Goal: Task Accomplishment & Management: Complete application form

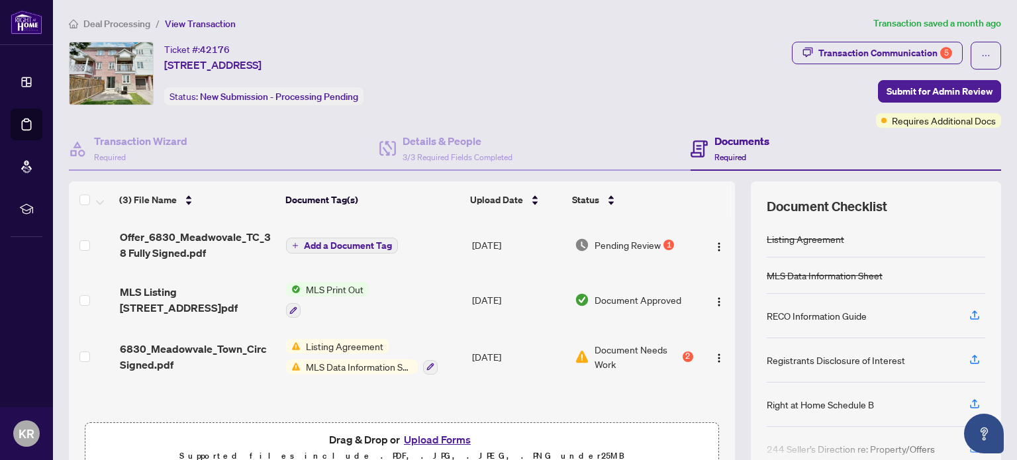
scroll to position [1, 0]
click at [627, 240] on span "Pending Review" at bounding box center [628, 244] width 66 height 15
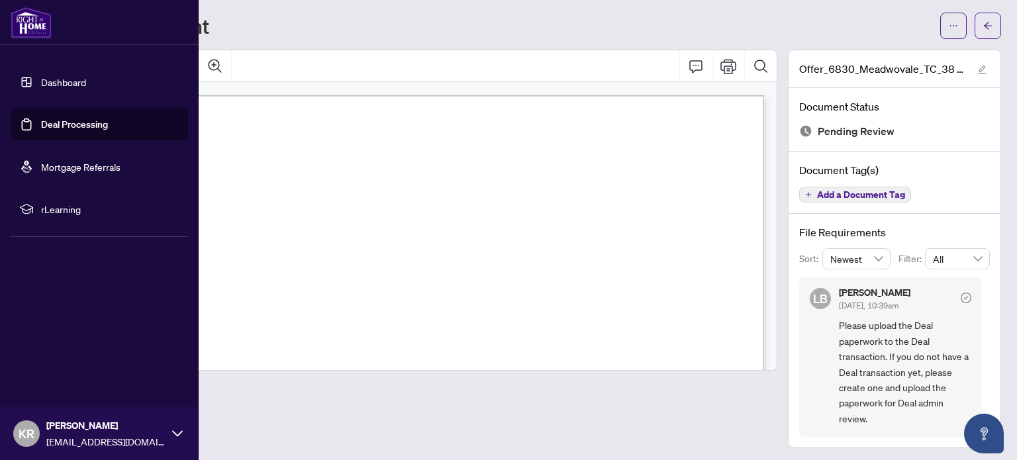
click at [53, 76] on link "Dashboard" at bounding box center [63, 82] width 45 height 12
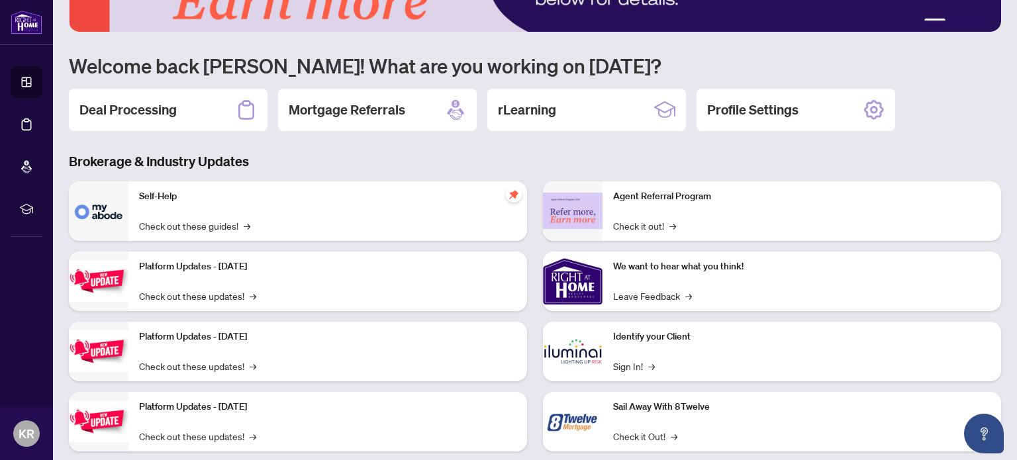
scroll to position [101, 0]
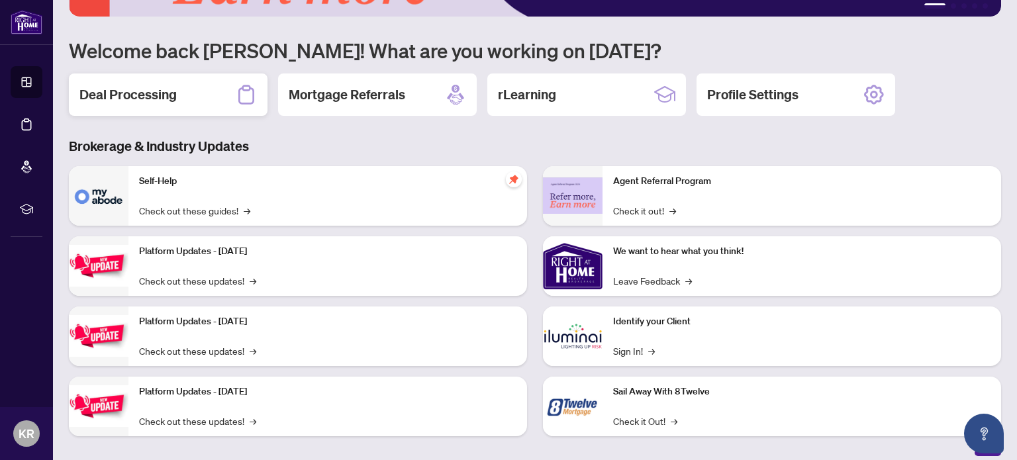
click at [175, 93] on h2 "Deal Processing" at bounding box center [127, 94] width 97 height 19
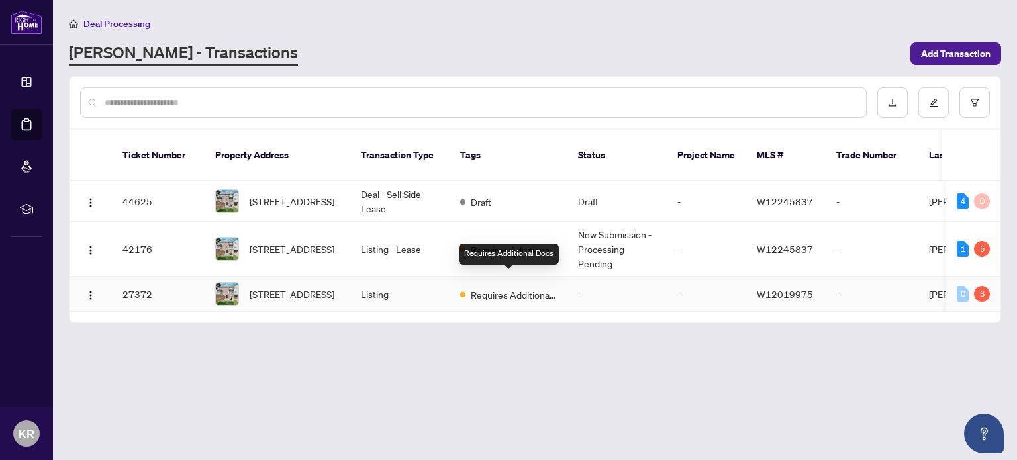
click at [496, 287] on span "Requires Additional Docs" at bounding box center [514, 294] width 86 height 15
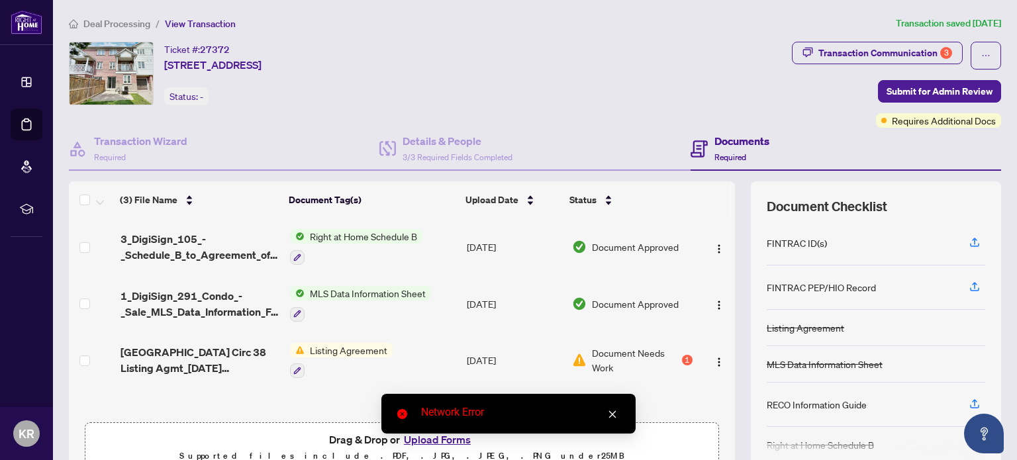
click at [611, 415] on icon "close" at bounding box center [612, 414] width 9 height 9
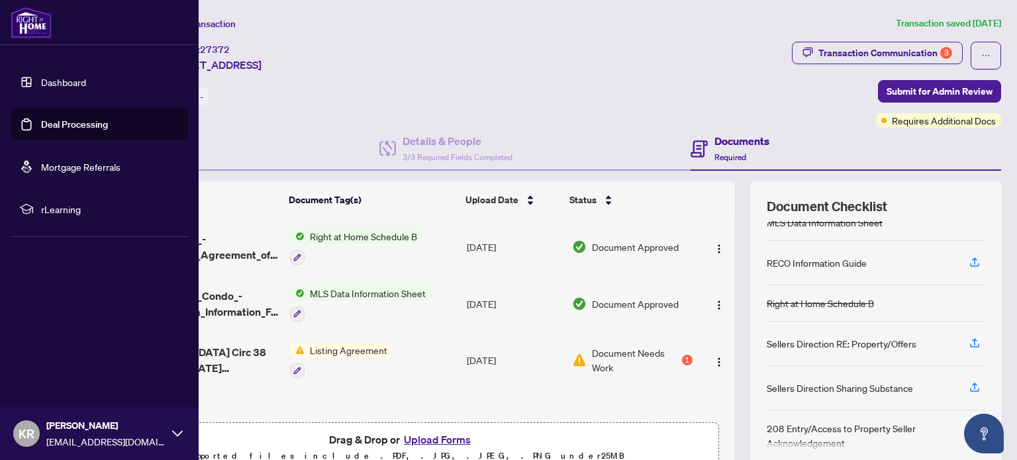
click at [68, 121] on link "Deal Processing" at bounding box center [74, 125] width 67 height 12
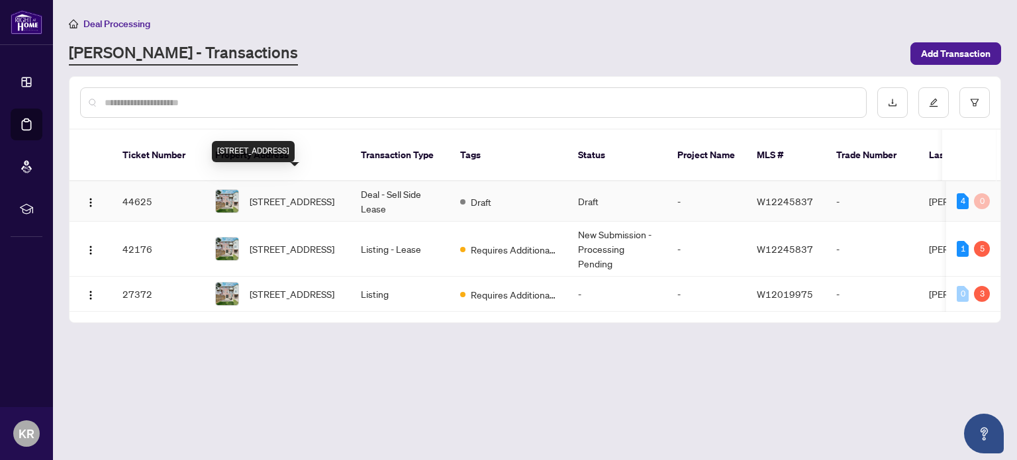
click at [284, 194] on span "[STREET_ADDRESS]" at bounding box center [292, 201] width 85 height 15
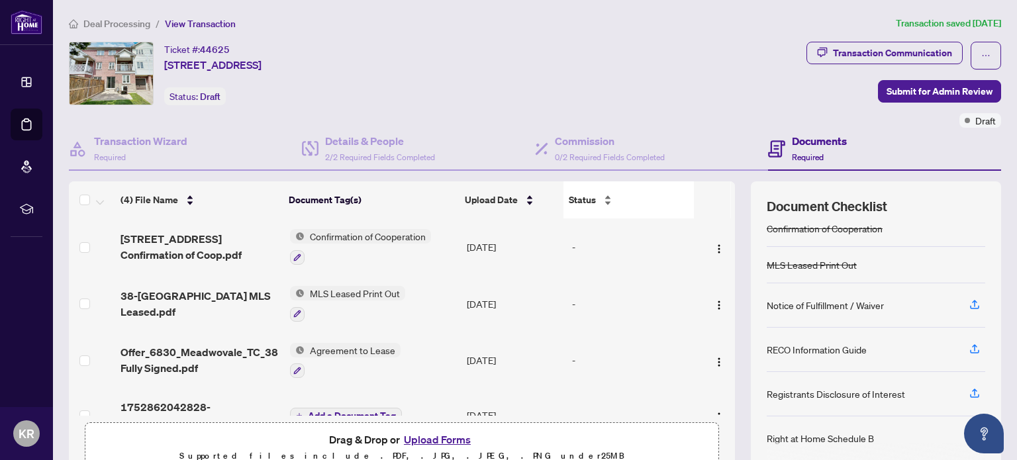
click at [599, 199] on div "Status" at bounding box center [629, 200] width 120 height 15
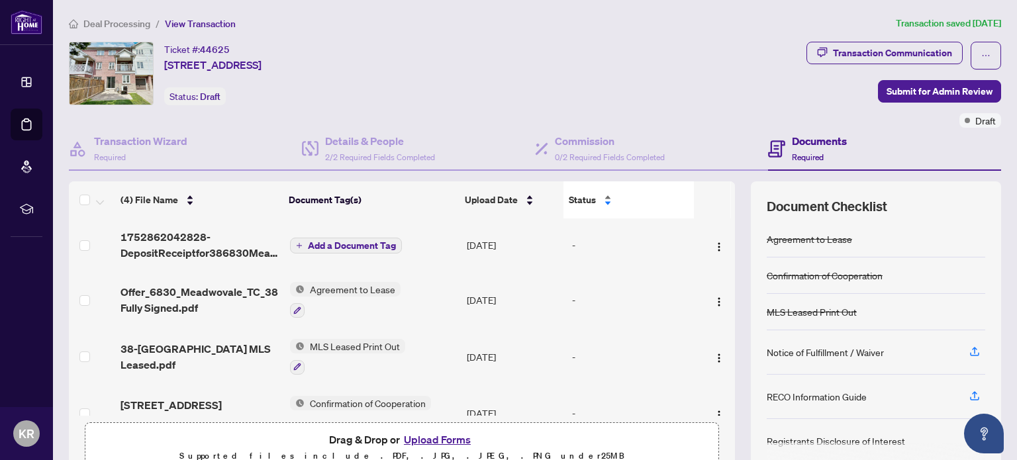
click at [599, 199] on div "Status" at bounding box center [629, 200] width 120 height 15
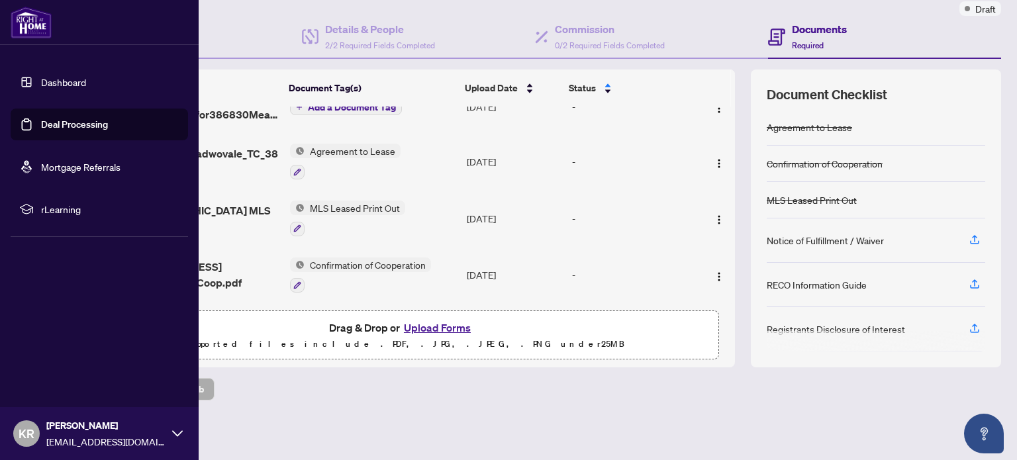
click at [74, 80] on link "Dashboard" at bounding box center [63, 82] width 45 height 12
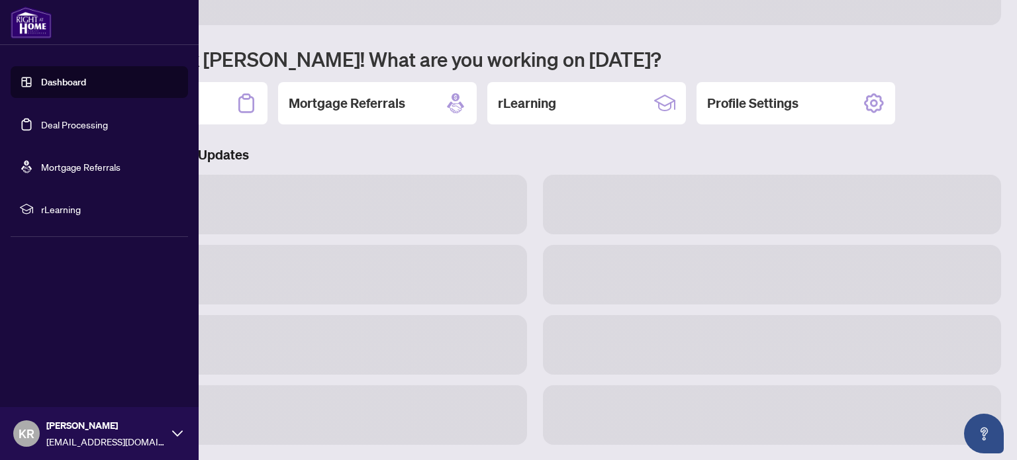
scroll to position [112, 0]
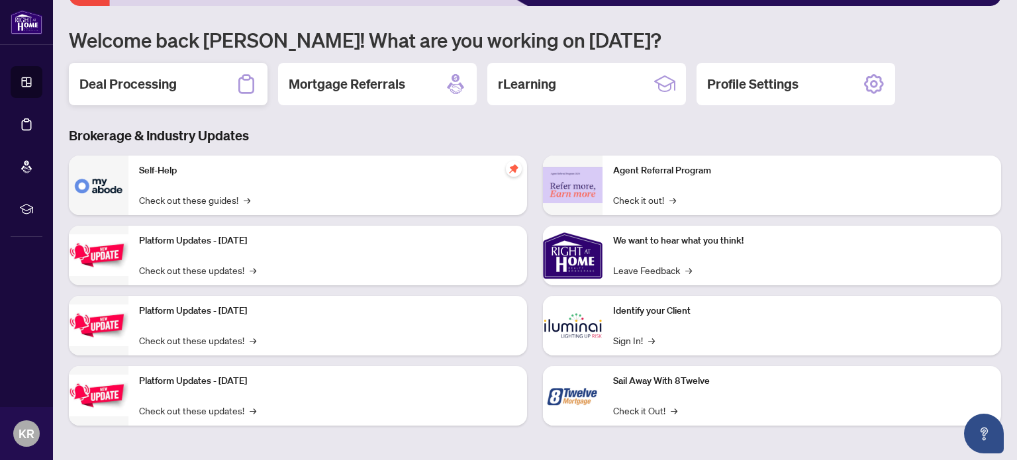
click at [171, 87] on h2 "Deal Processing" at bounding box center [127, 84] width 97 height 19
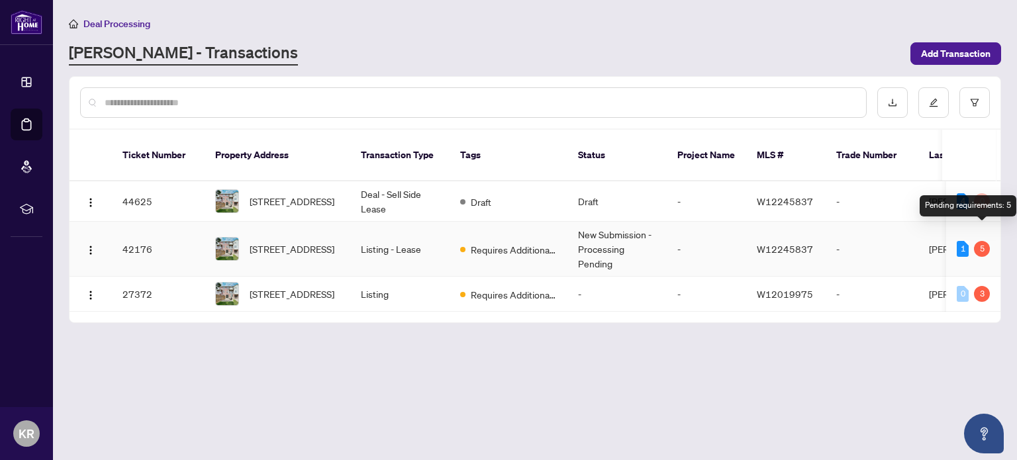
click at [984, 241] on div "5" at bounding box center [982, 249] width 16 height 16
click at [962, 241] on div "1" at bounding box center [963, 249] width 12 height 16
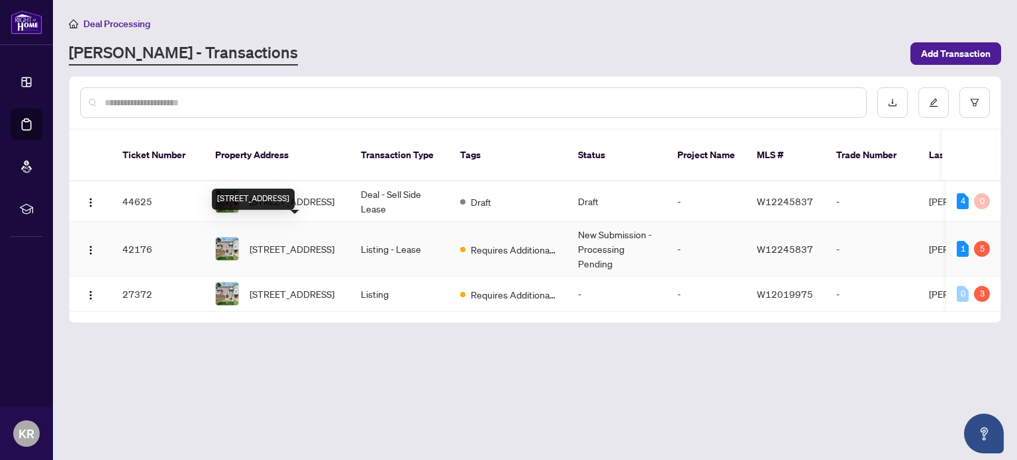
click at [291, 242] on span "[STREET_ADDRESS]" at bounding box center [292, 249] width 85 height 15
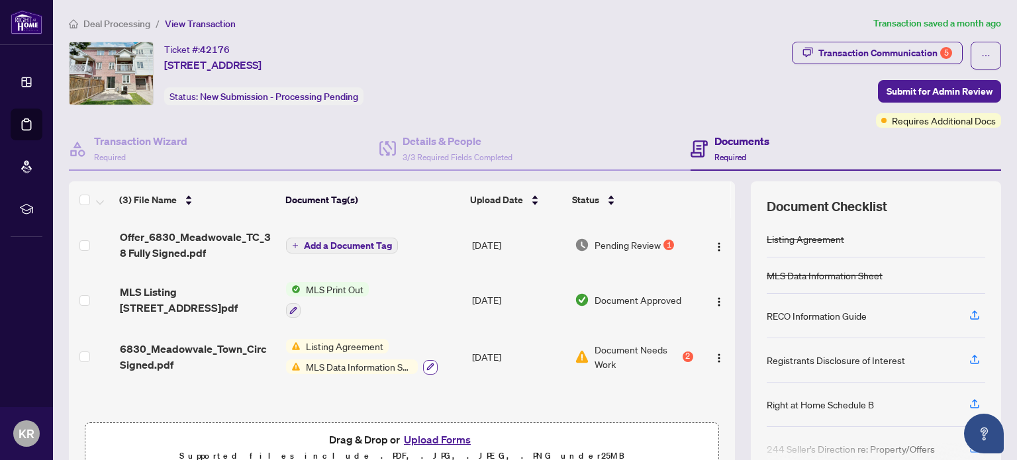
click at [431, 366] on icon "button" at bounding box center [431, 367] width 8 height 8
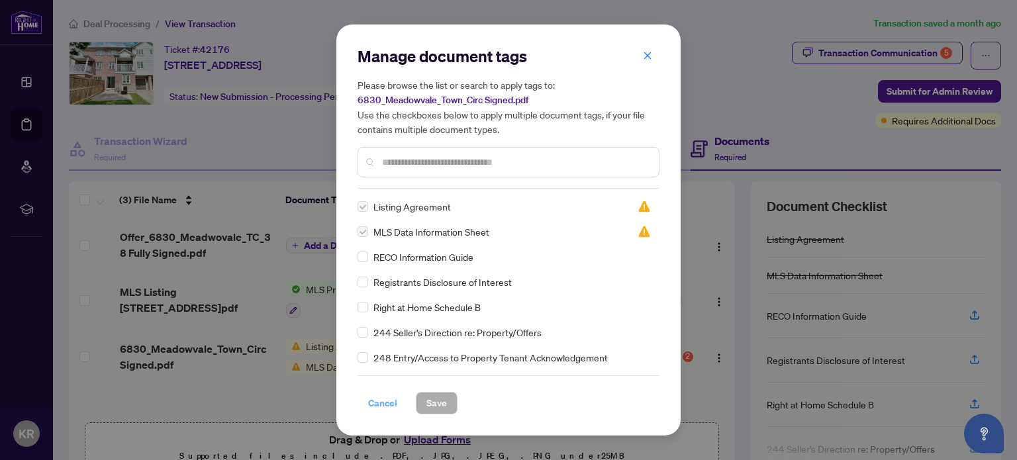
click at [384, 406] on span "Cancel" at bounding box center [382, 403] width 29 height 21
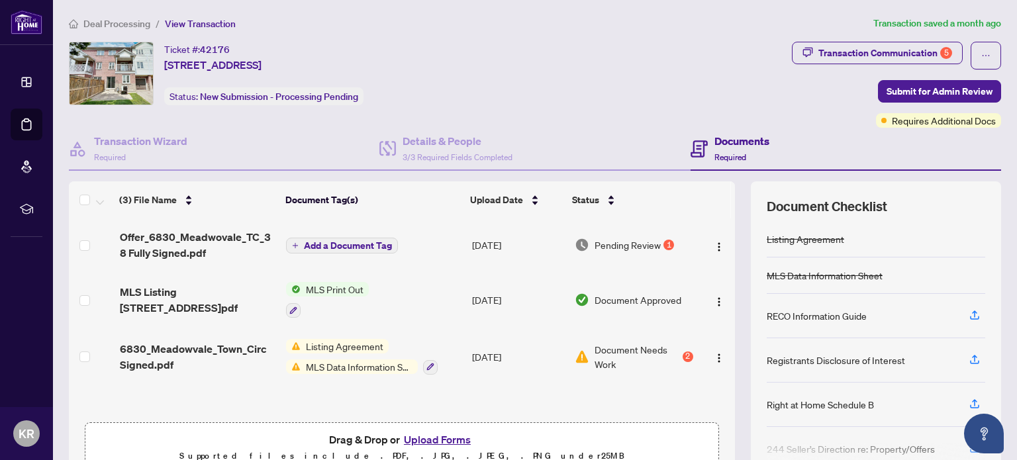
click at [346, 342] on span "Listing Agreement" at bounding box center [345, 346] width 88 height 15
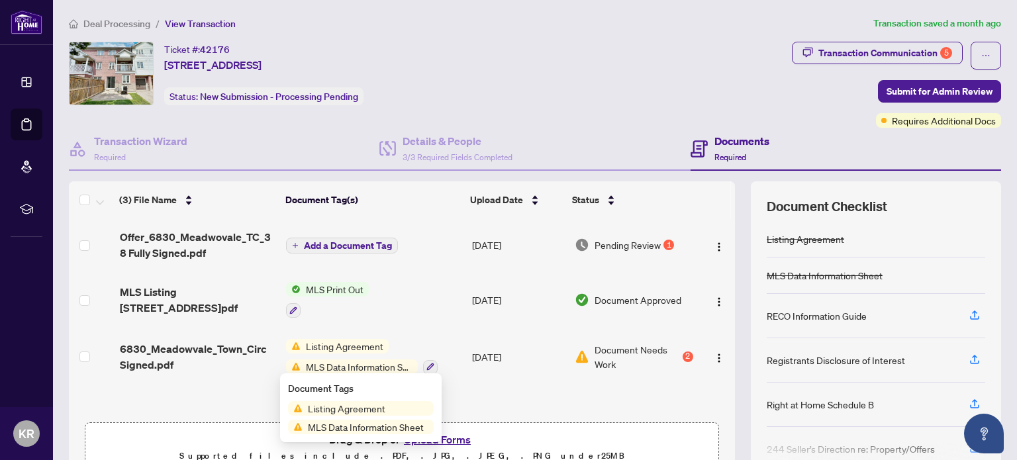
click at [583, 405] on div "(3) File Name Document Tag(s) Upload Date Status Offer_6830_Meadwovale_TC_38 Fu…" at bounding box center [402, 331] width 666 height 298
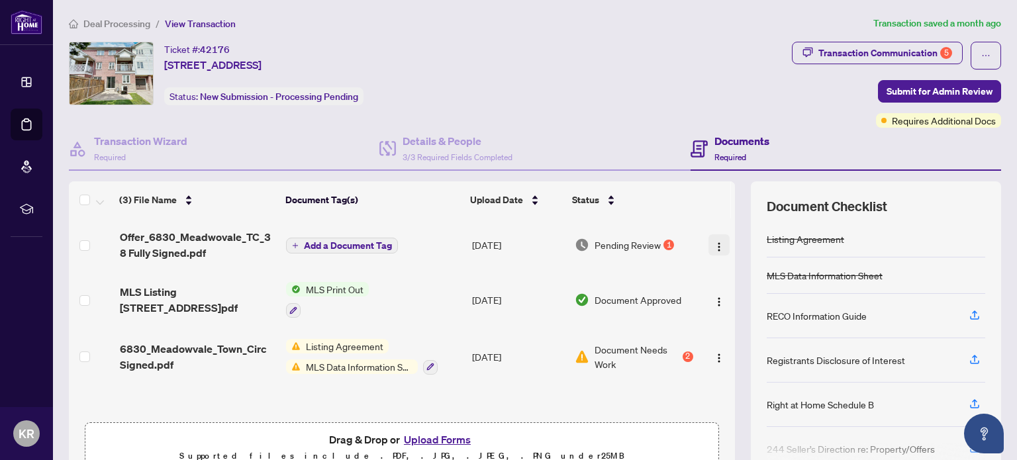
click at [718, 242] on img "button" at bounding box center [719, 247] width 11 height 11
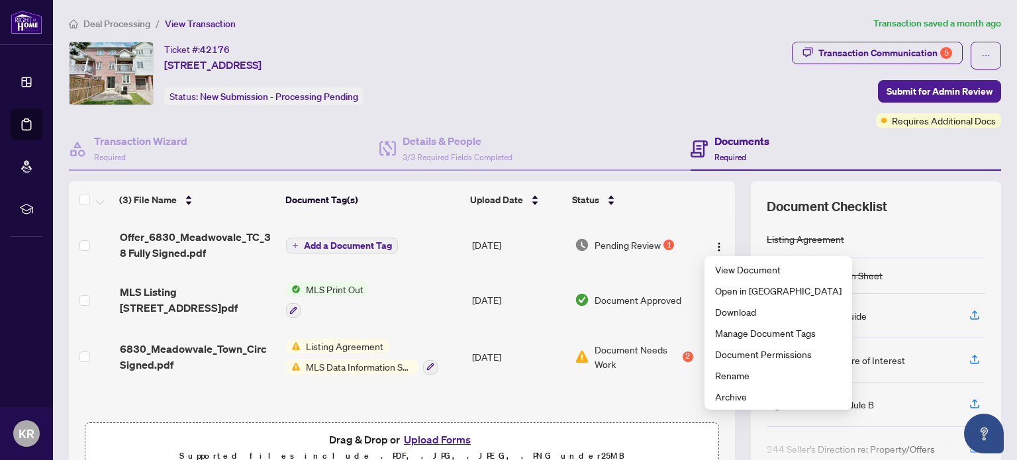
click at [645, 238] on span "Pending Review" at bounding box center [628, 245] width 66 height 15
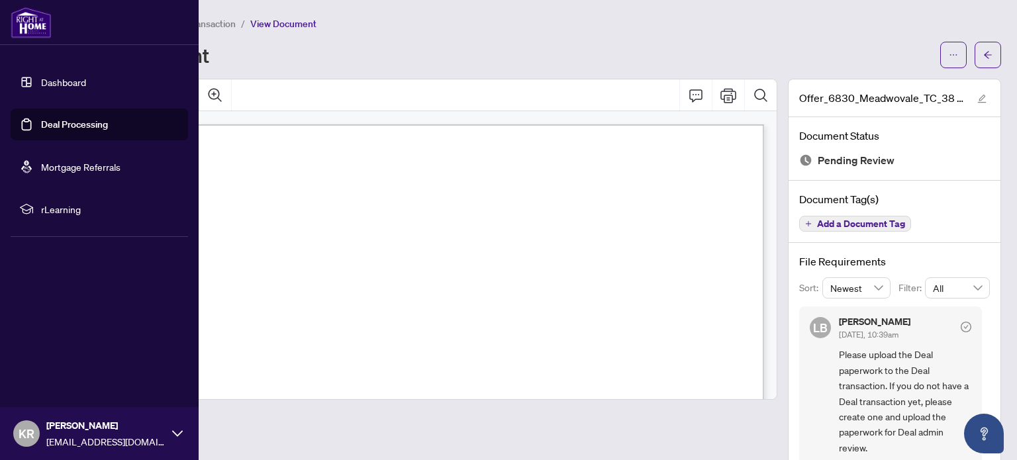
click at [83, 122] on link "Deal Processing" at bounding box center [74, 125] width 67 height 12
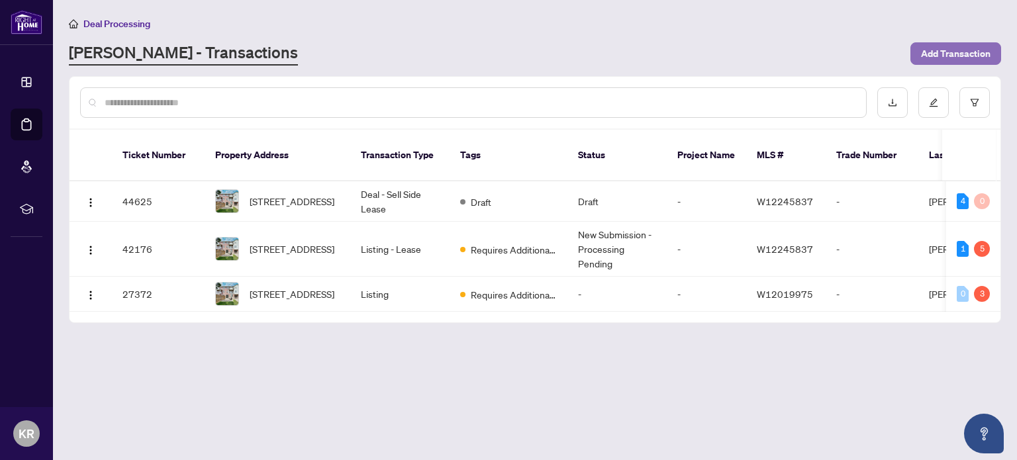
click at [949, 48] on span "Add Transaction" at bounding box center [956, 53] width 70 height 21
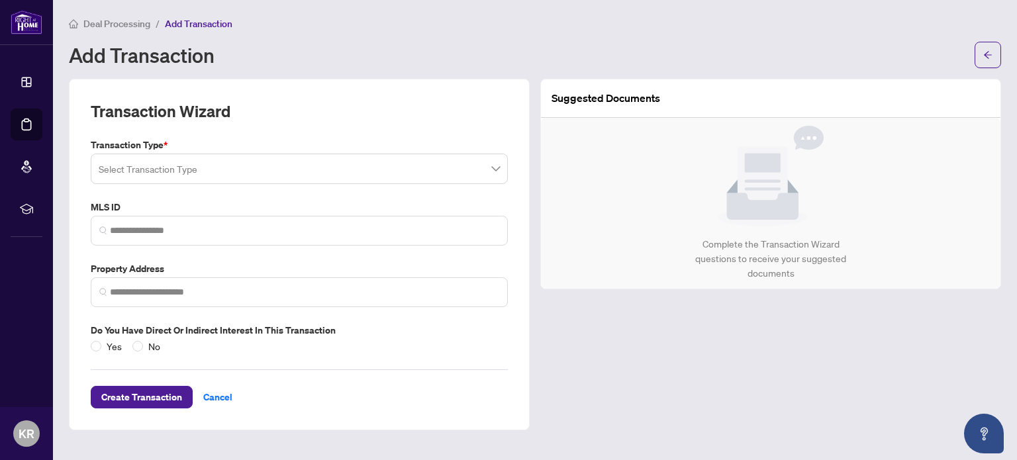
click at [370, 164] on input "search" at bounding box center [294, 170] width 390 height 29
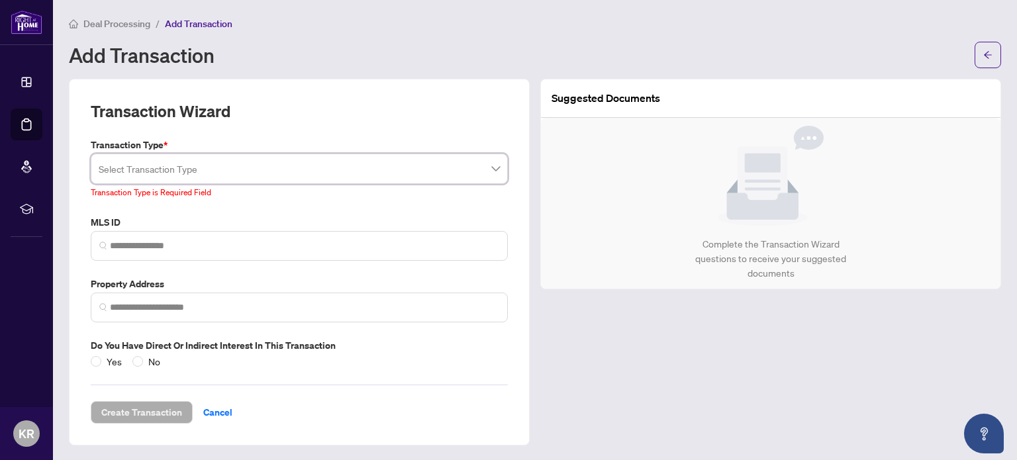
click at [393, 170] on input "search" at bounding box center [294, 170] width 390 height 29
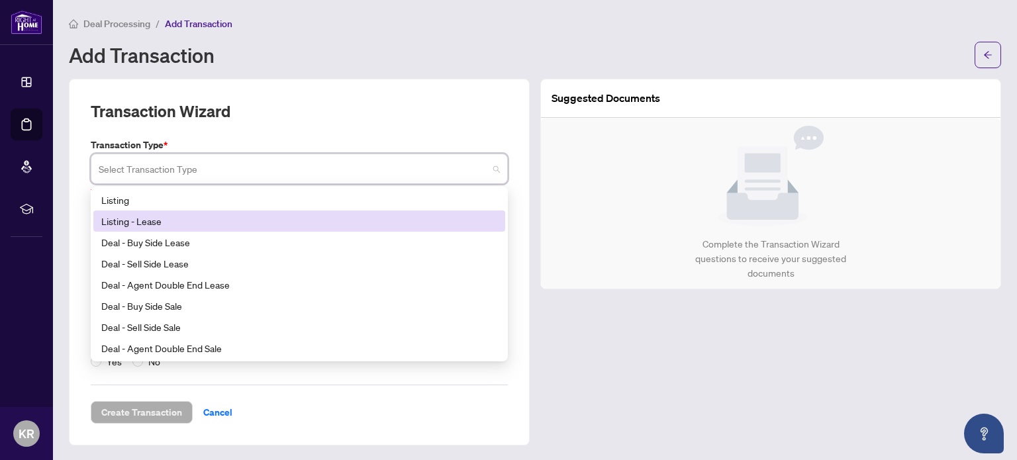
click at [325, 223] on div "Listing - Lease" at bounding box center [299, 221] width 396 height 15
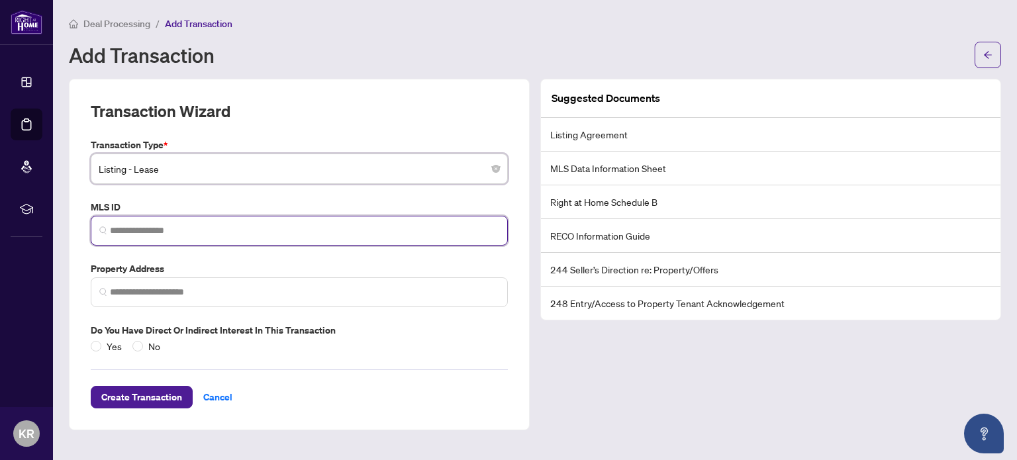
click at [309, 227] on input "search" at bounding box center [305, 231] width 390 height 14
paste input "*********"
type input "*********"
click at [309, 227] on input "*********" at bounding box center [307, 231] width 384 height 14
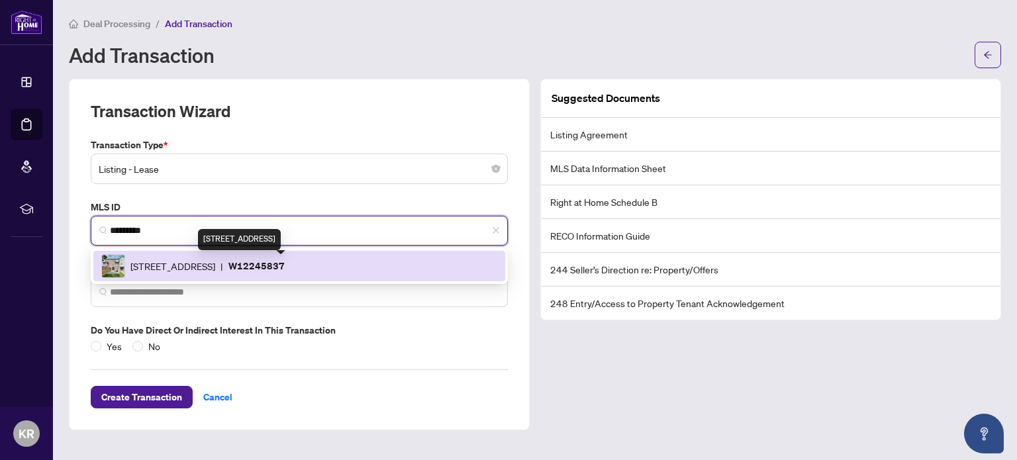
click at [215, 266] on span "[STREET_ADDRESS]" at bounding box center [172, 266] width 85 height 15
type input "**********"
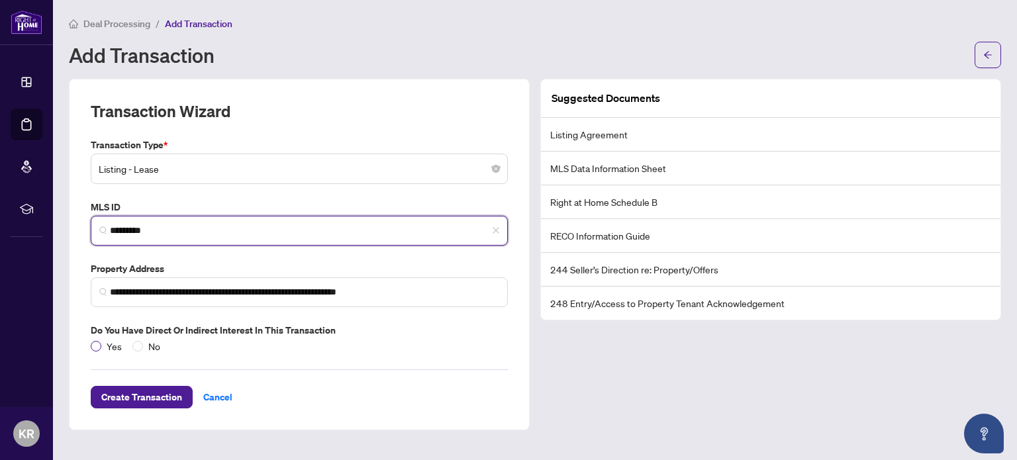
type input "*********"
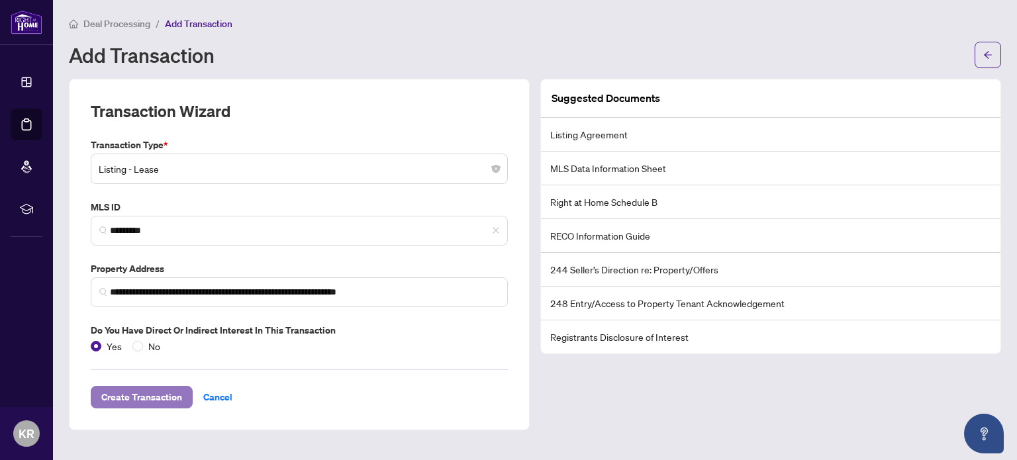
click at [138, 397] on span "Create Transaction" at bounding box center [141, 397] width 81 height 21
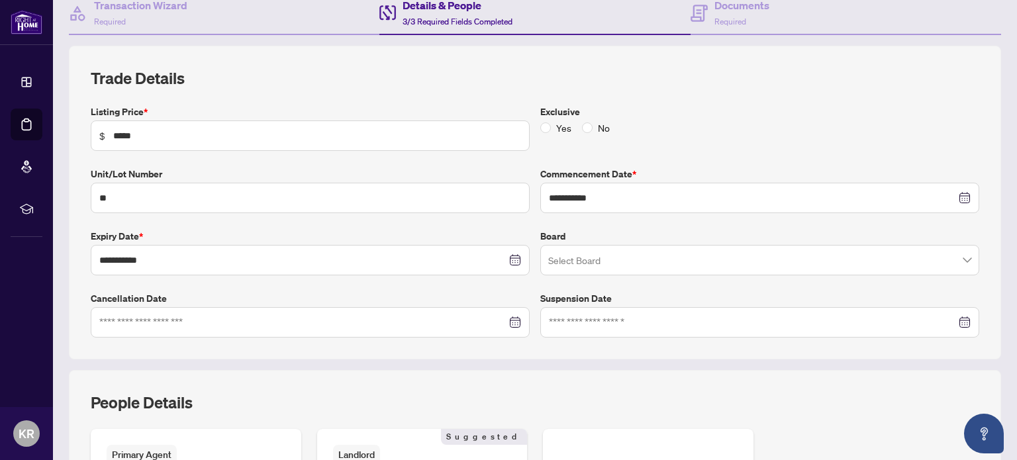
scroll to position [138, 0]
click at [629, 263] on input "search" at bounding box center [753, 260] width 411 height 29
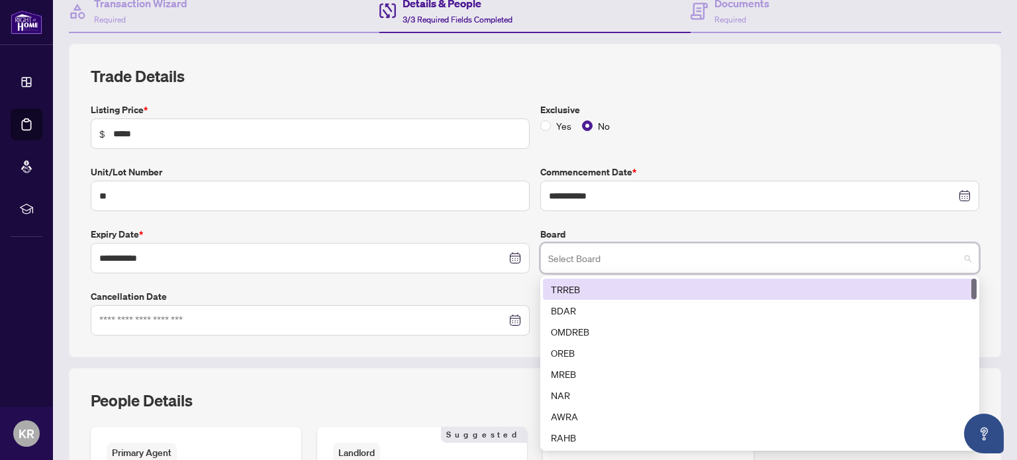
click at [607, 283] on div "TRREB" at bounding box center [760, 289] width 418 height 15
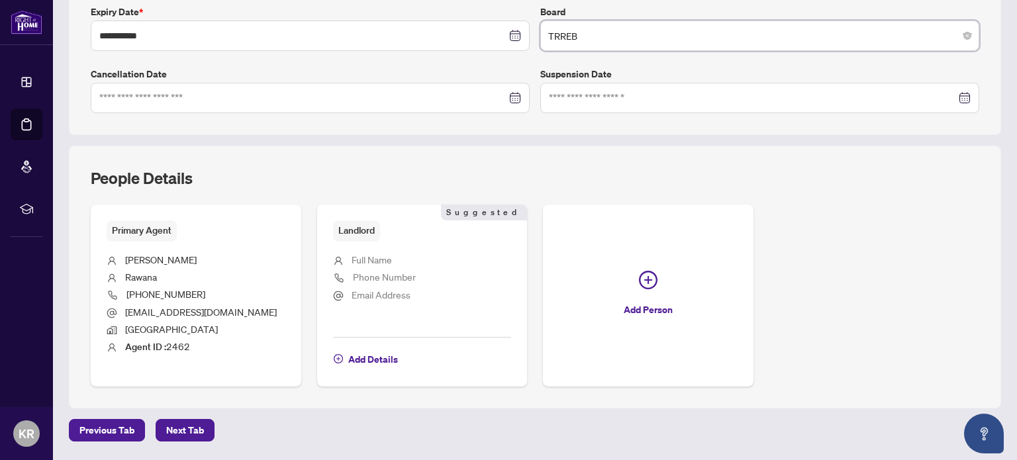
scroll to position [362, 0]
click at [385, 252] on span "Full Name" at bounding box center [372, 258] width 40 height 12
click at [372, 353] on span "Add Details" at bounding box center [373, 358] width 50 height 21
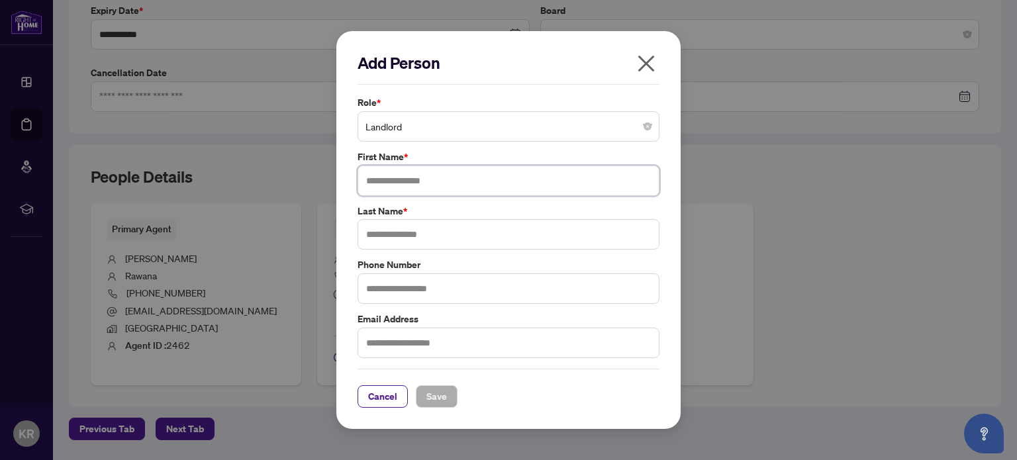
click at [434, 188] on input "text" at bounding box center [509, 181] width 302 height 30
type input "*******"
type input "******"
click at [415, 338] on input "text" at bounding box center [509, 343] width 302 height 30
type input "**********"
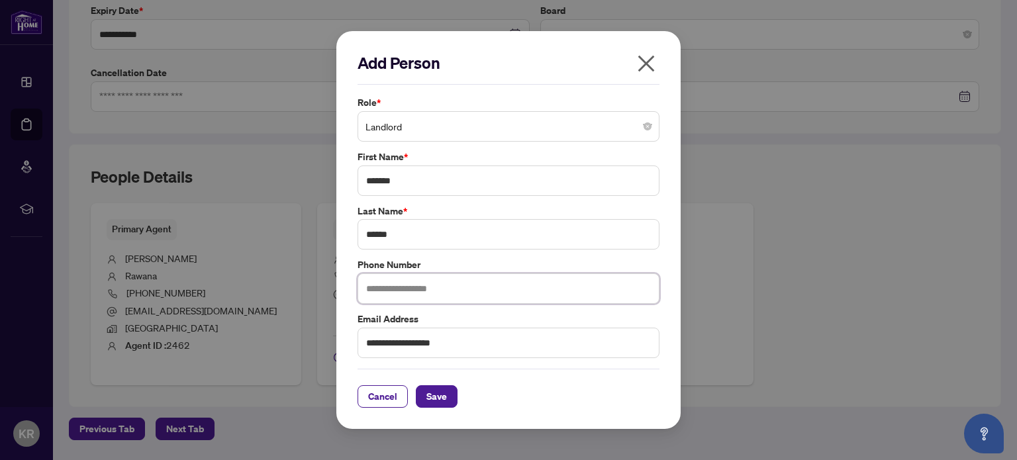
click at [425, 296] on input "text" at bounding box center [509, 289] width 302 height 30
type input "**********"
click at [441, 401] on span "Save" at bounding box center [437, 396] width 21 height 21
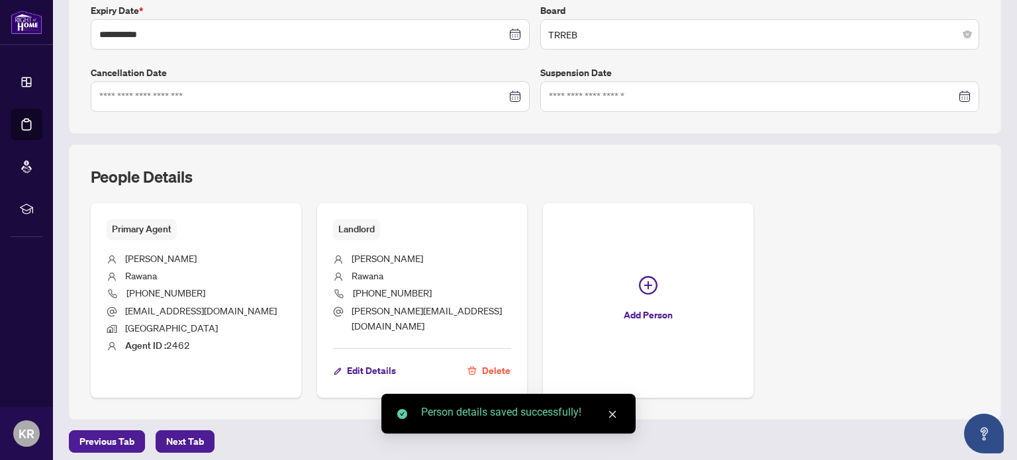
scroll to position [403, 0]
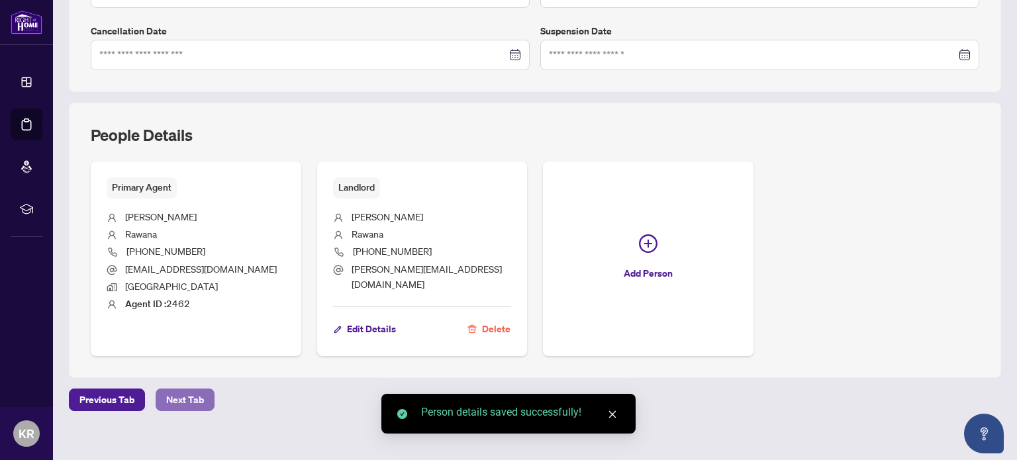
click at [181, 392] on span "Next Tab" at bounding box center [185, 400] width 38 height 21
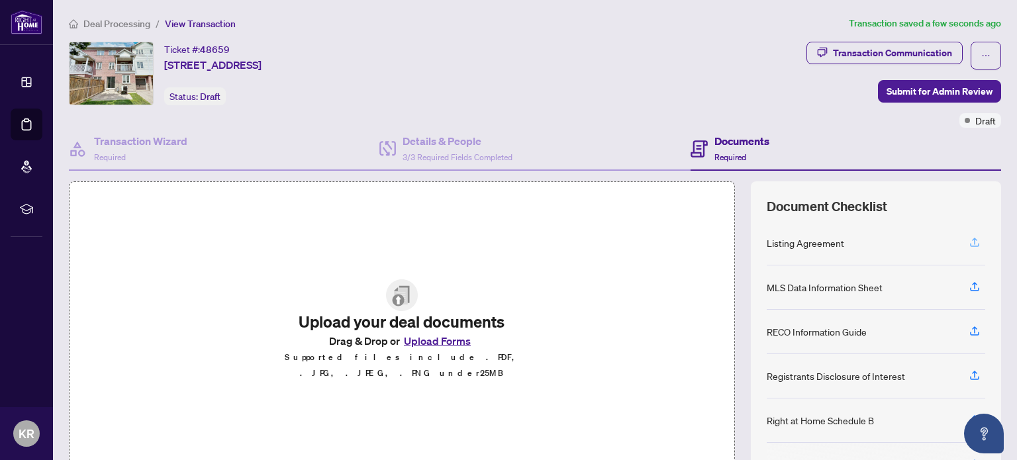
click at [970, 243] on icon "button" at bounding box center [974, 244] width 9 height 3
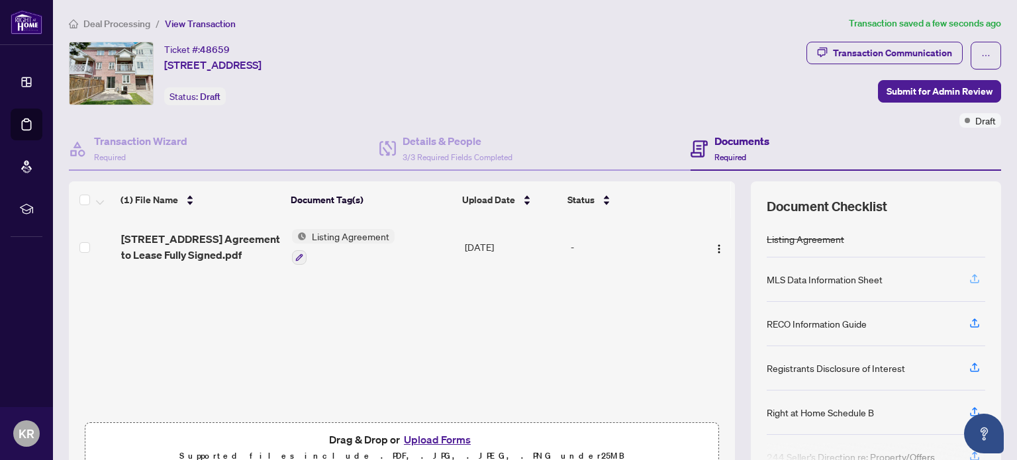
click at [971, 275] on icon "button" at bounding box center [975, 279] width 12 height 12
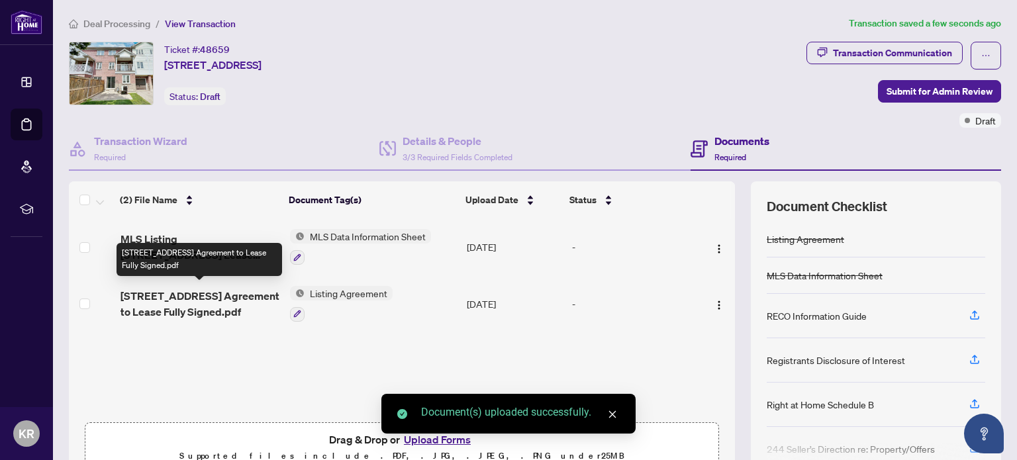
click at [207, 297] on span "[STREET_ADDRESS] Agreement to Lease Fully Signed.pdf" at bounding box center [200, 304] width 159 height 32
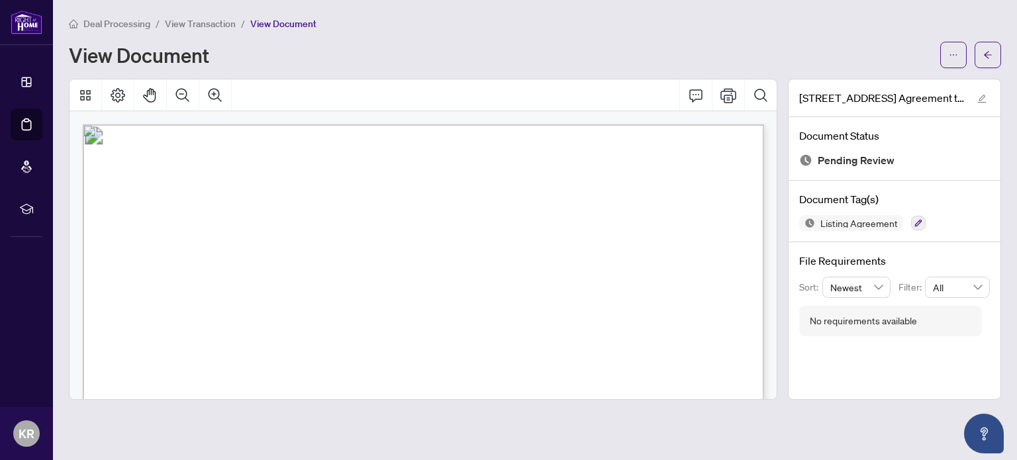
click at [481, 50] on div "View Document" at bounding box center [501, 54] width 864 height 21
click at [996, 59] on button "button" at bounding box center [988, 55] width 26 height 26
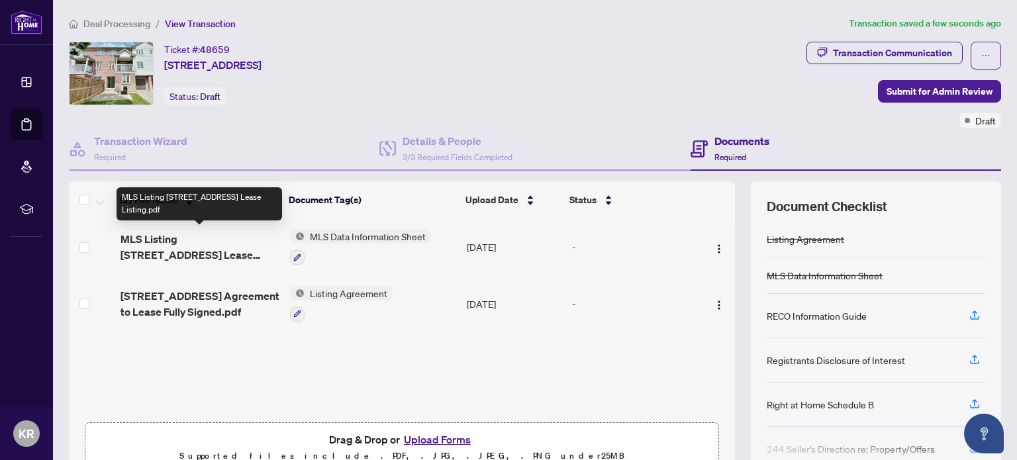
click at [189, 236] on span "MLS Listing [STREET_ADDRESS] Lease Listing.pdf" at bounding box center [200, 247] width 159 height 32
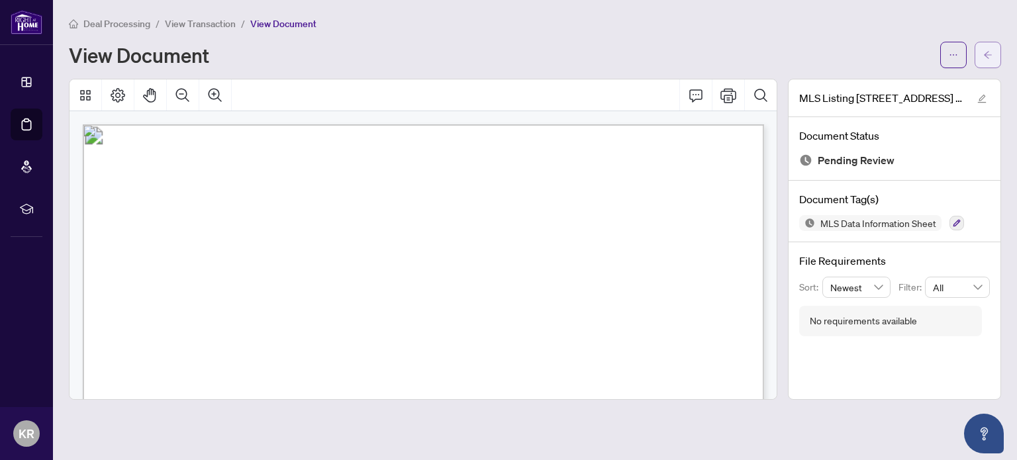
click at [994, 55] on button "button" at bounding box center [988, 55] width 26 height 26
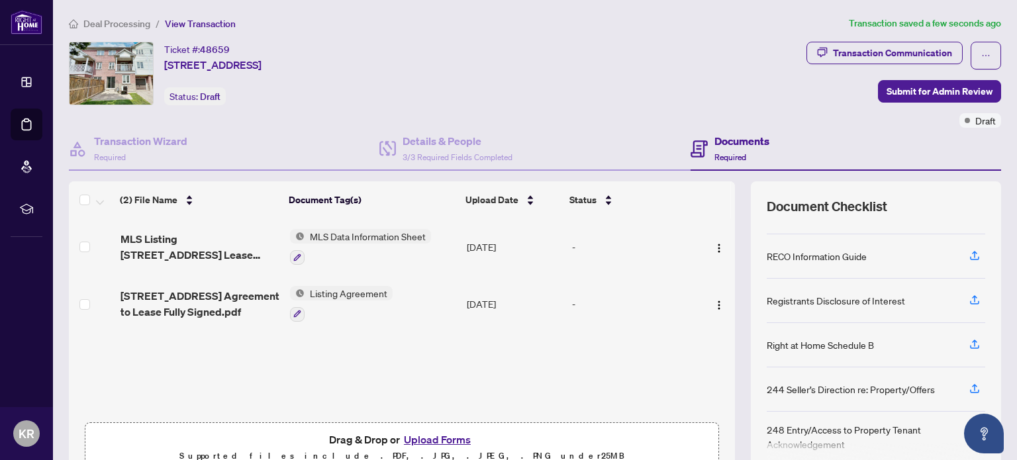
scroll to position [61, 0]
click at [970, 344] on icon "button" at bounding box center [974, 345] width 9 height 3
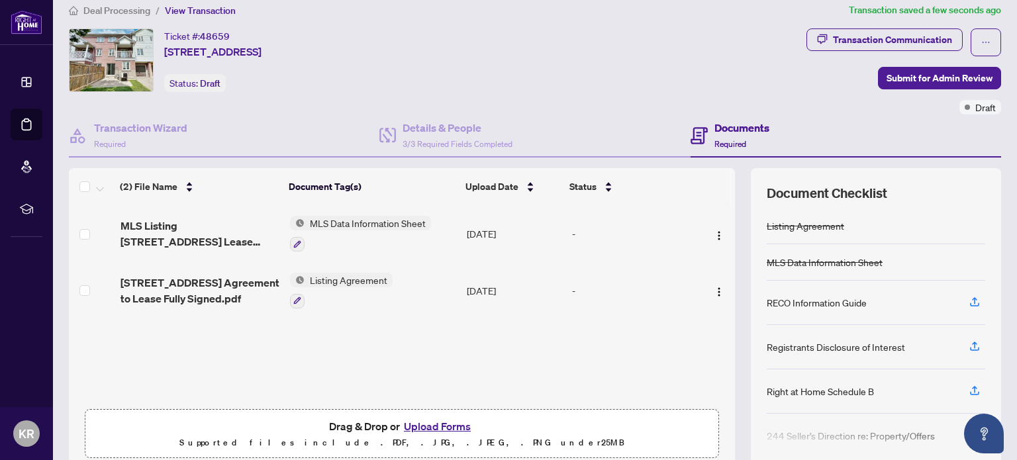
scroll to position [0, 0]
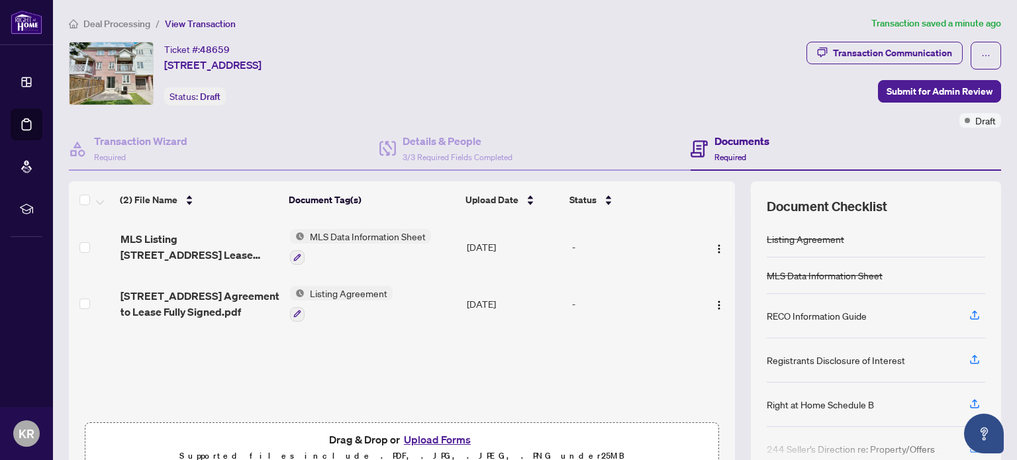
click at [718, 89] on div "Ticket #: 48659 [STREET_ADDRESS] Status: Draft" at bounding box center [435, 74] width 733 height 64
click at [975, 401] on icon "button" at bounding box center [974, 402] width 5 height 7
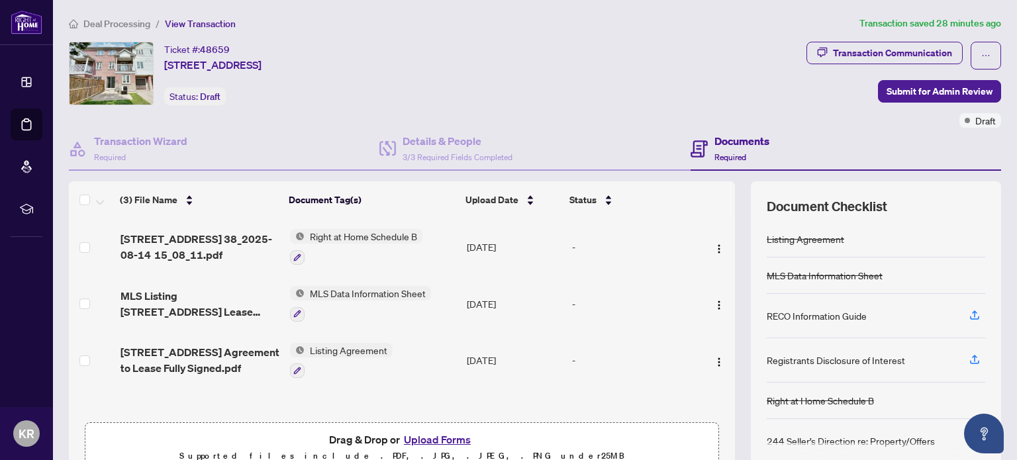
click at [629, 94] on div "Ticket #: 48659 [STREET_ADDRESS] Status: Draft" at bounding box center [435, 74] width 733 height 64
click at [985, 311] on button "button" at bounding box center [974, 316] width 21 height 23
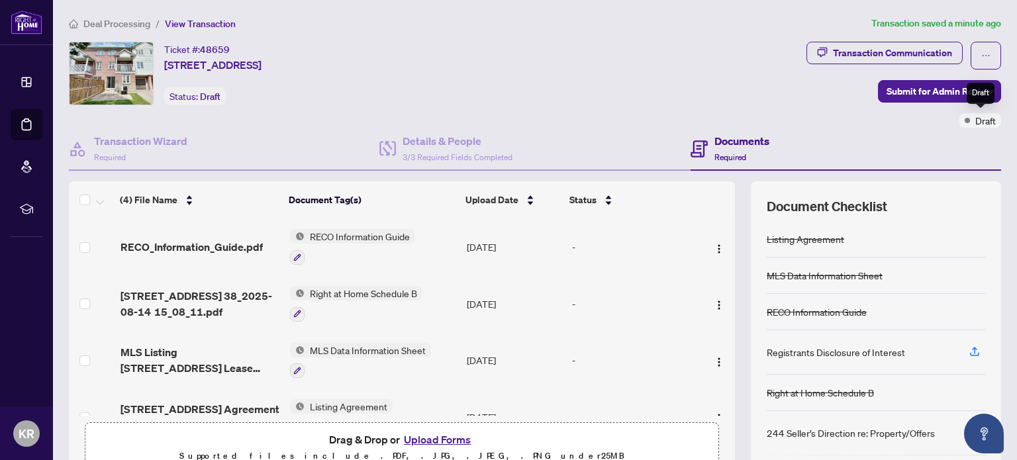
click at [972, 117] on div "Draft" at bounding box center [981, 120] width 42 height 15
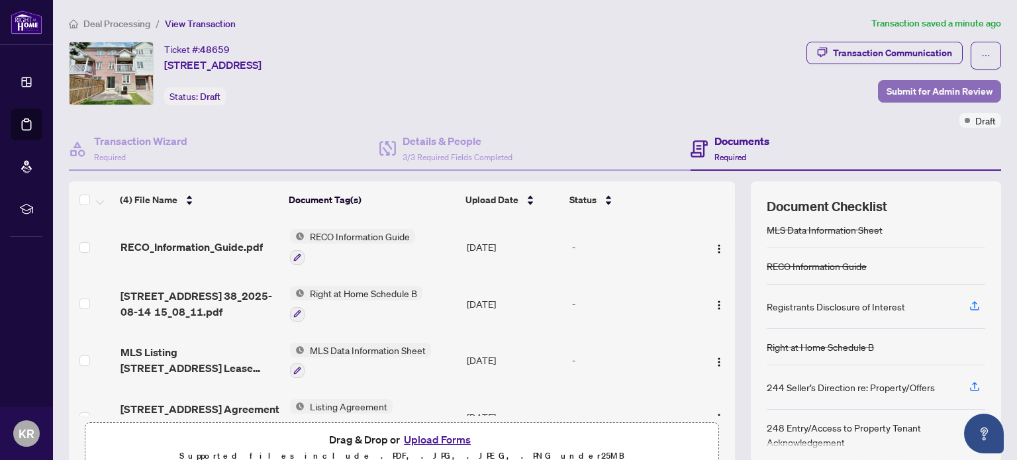
click at [923, 93] on span "Submit for Admin Review" at bounding box center [940, 91] width 106 height 21
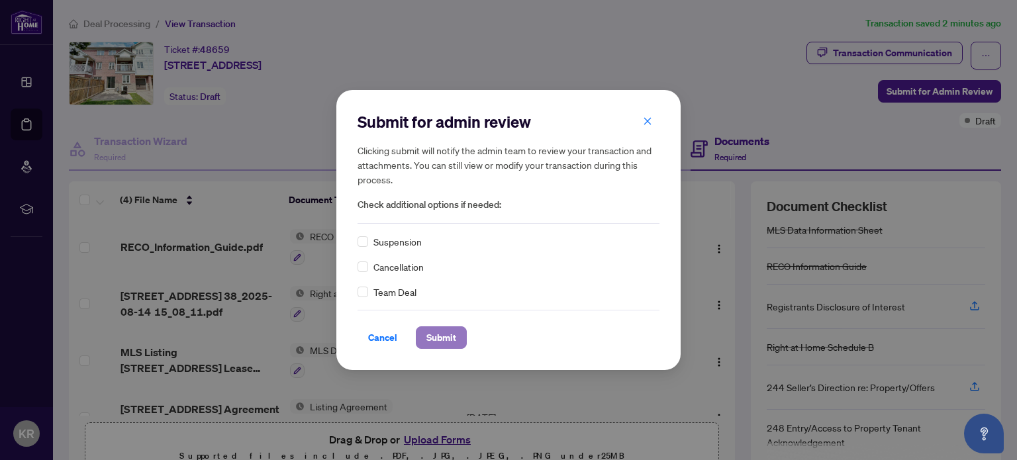
click at [446, 340] on span "Submit" at bounding box center [442, 337] width 30 height 21
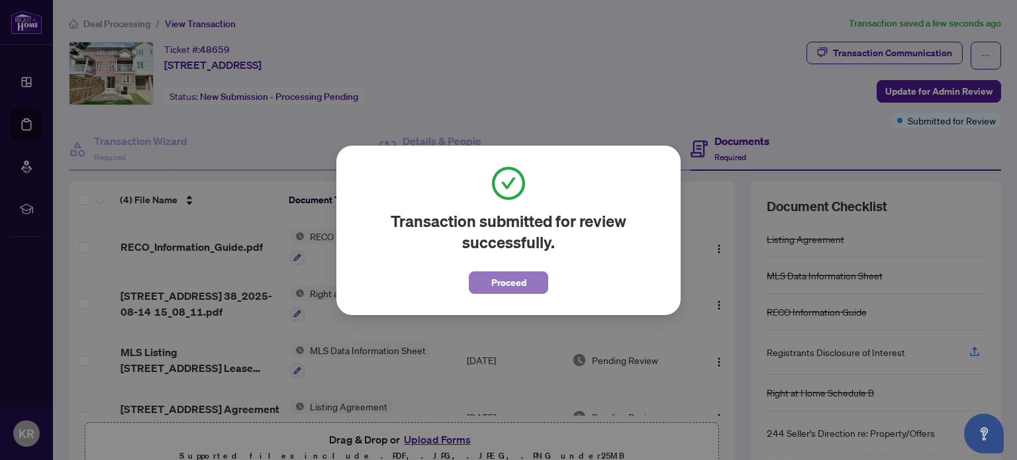
click at [513, 293] on span "Proceed" at bounding box center [509, 282] width 35 height 21
